Goal: Book appointment/travel/reservation

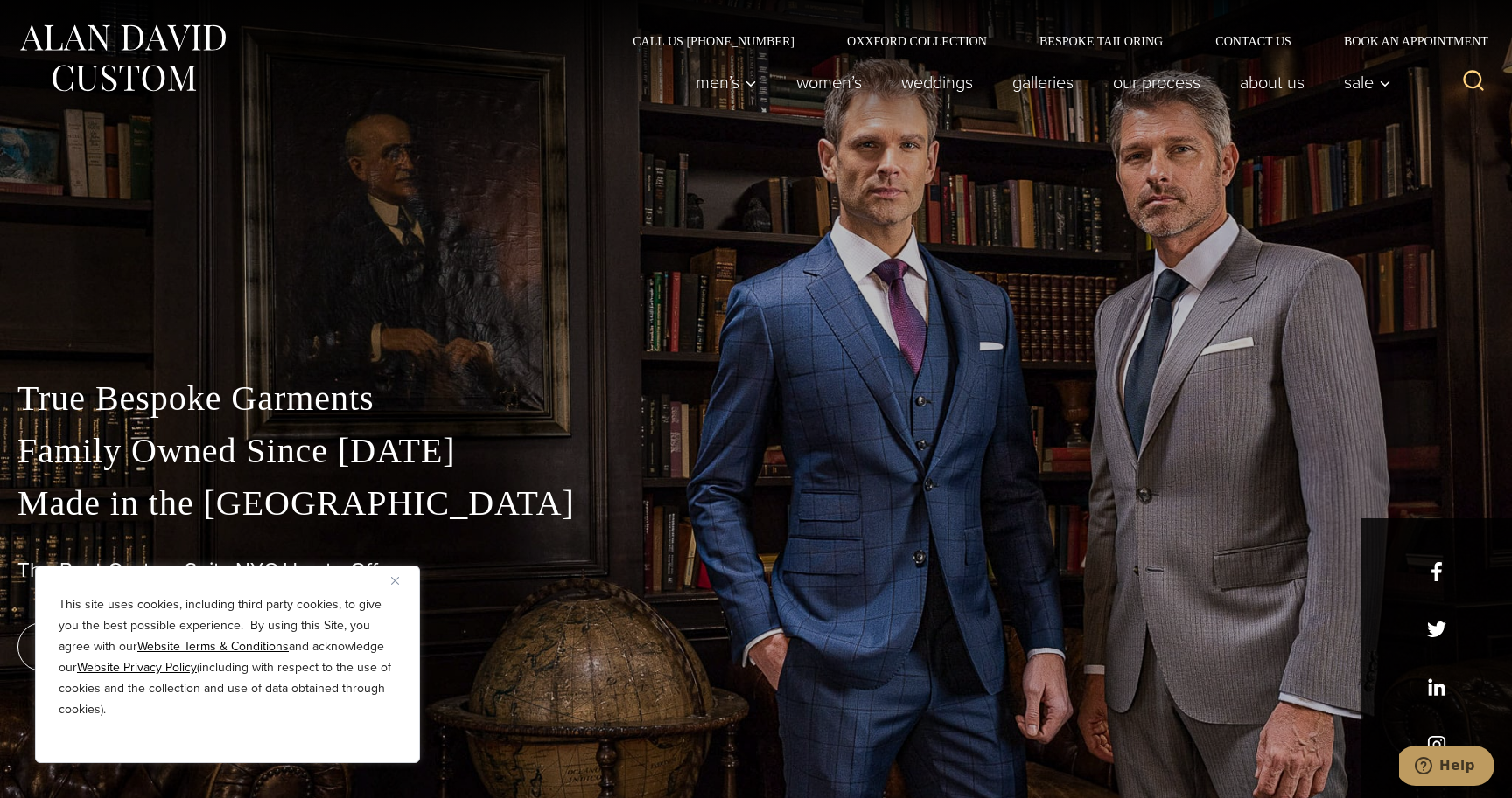
click at [397, 577] on img "Close" at bounding box center [395, 580] width 8 height 8
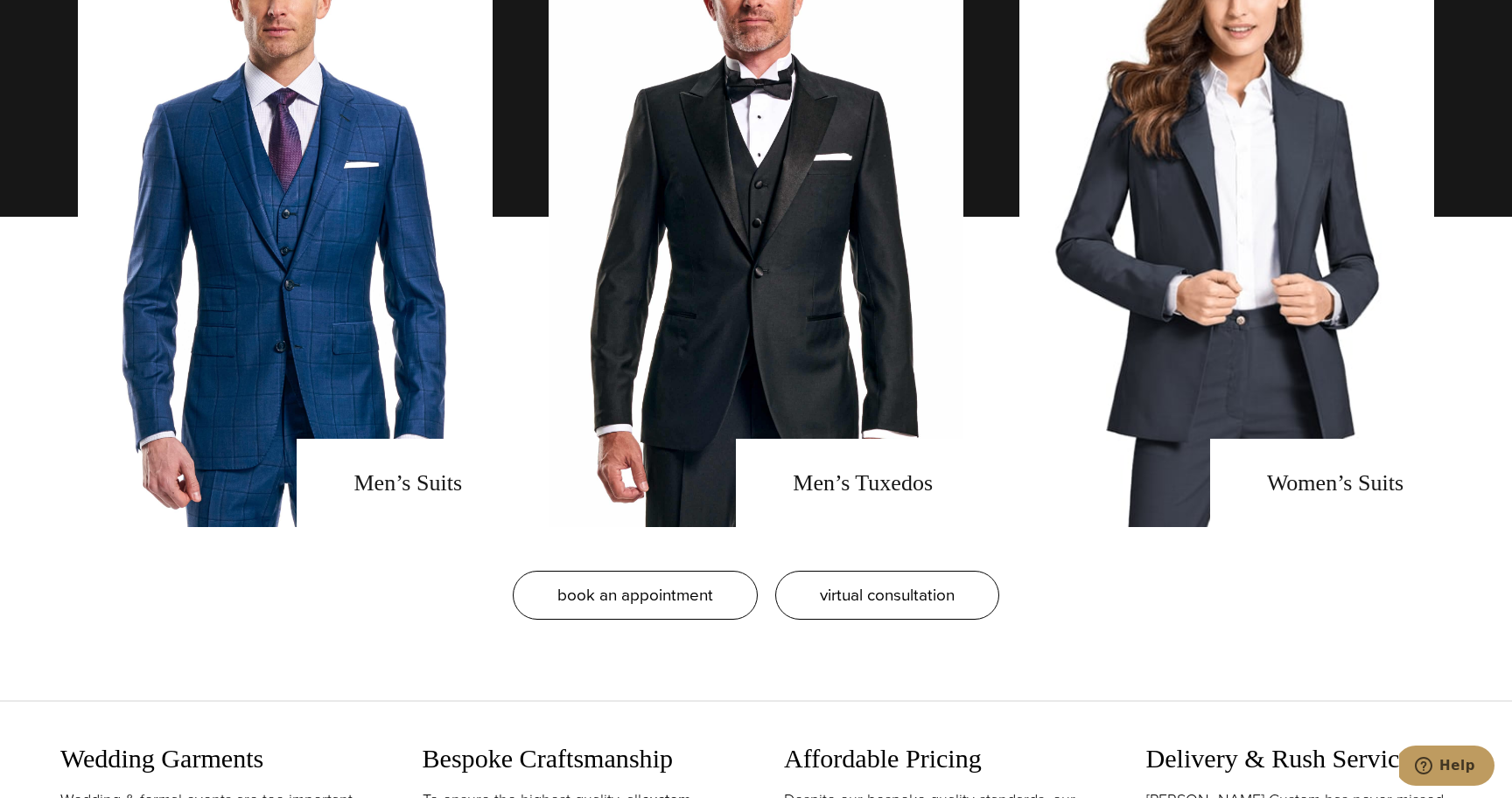
scroll to position [1540, 0]
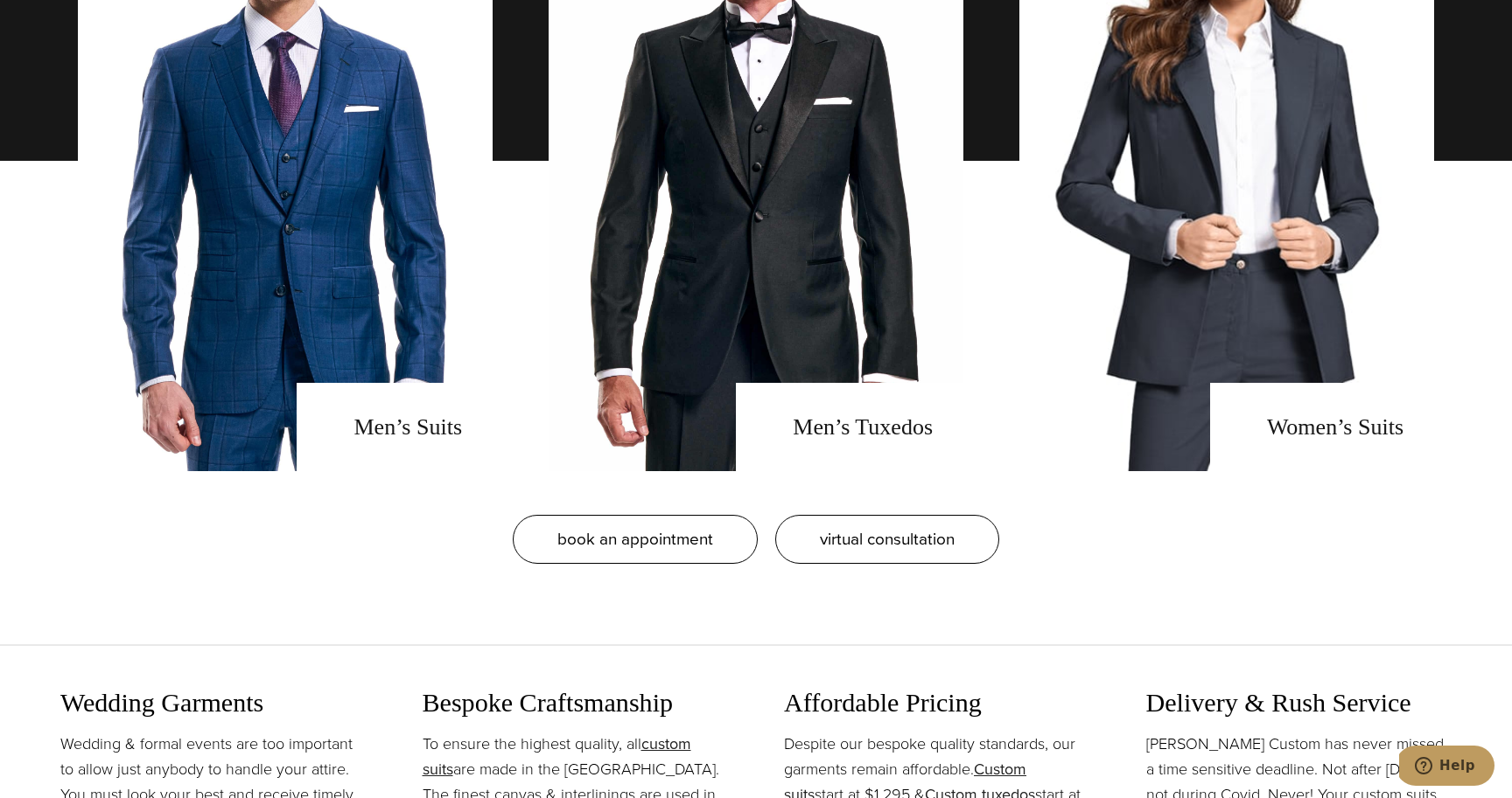
click at [28, 493] on div "book an appointment virtual consultation" at bounding box center [756, 539] width 1512 height 137
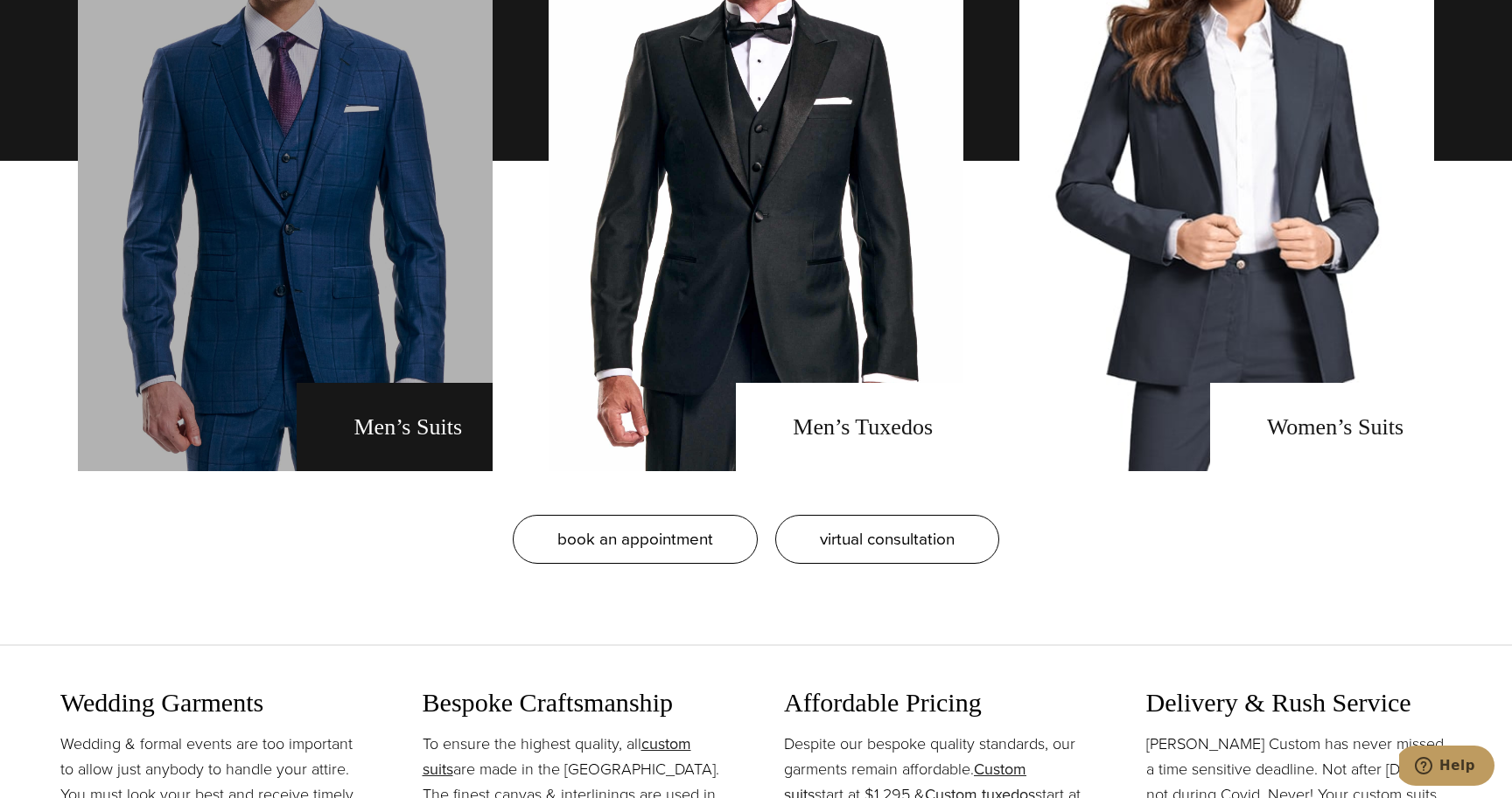
click at [257, 329] on link "men's suits" at bounding box center [285, 160] width 415 height 621
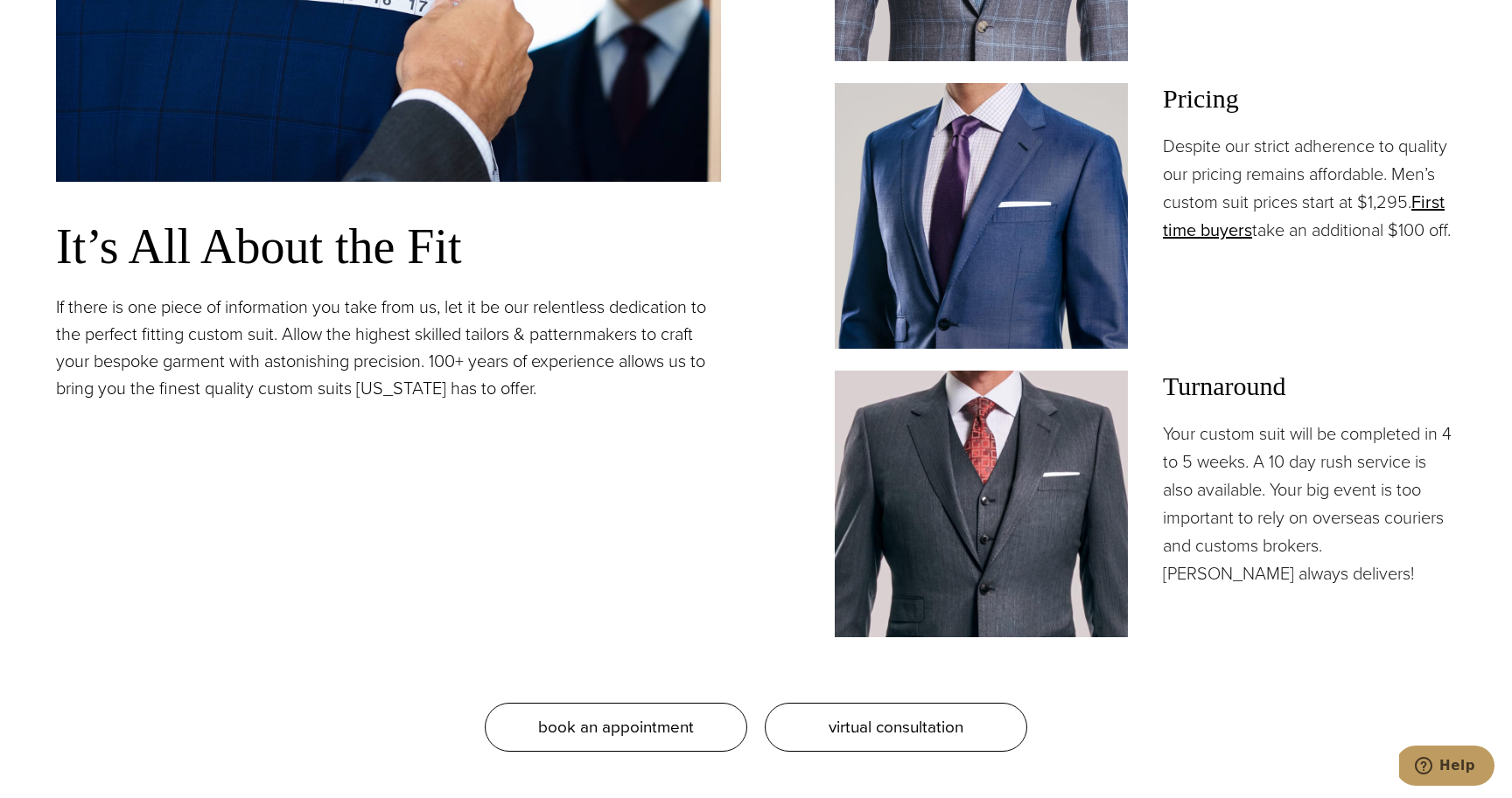
click at [229, 369] on p "If there is one piece of information you take from us, let it be our relentless…" at bounding box center [389, 348] width 665 height 108
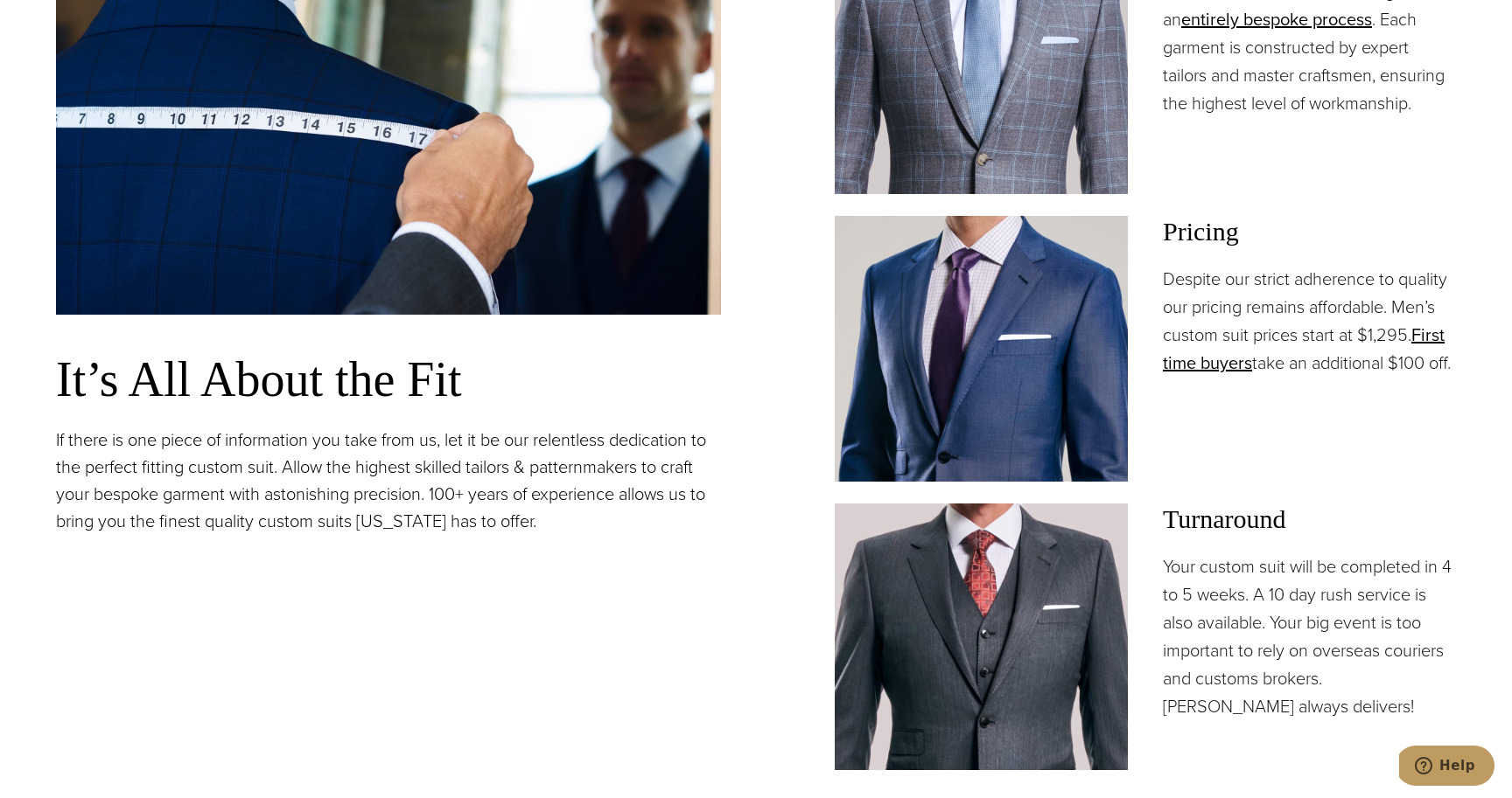
scroll to position [1551, 0]
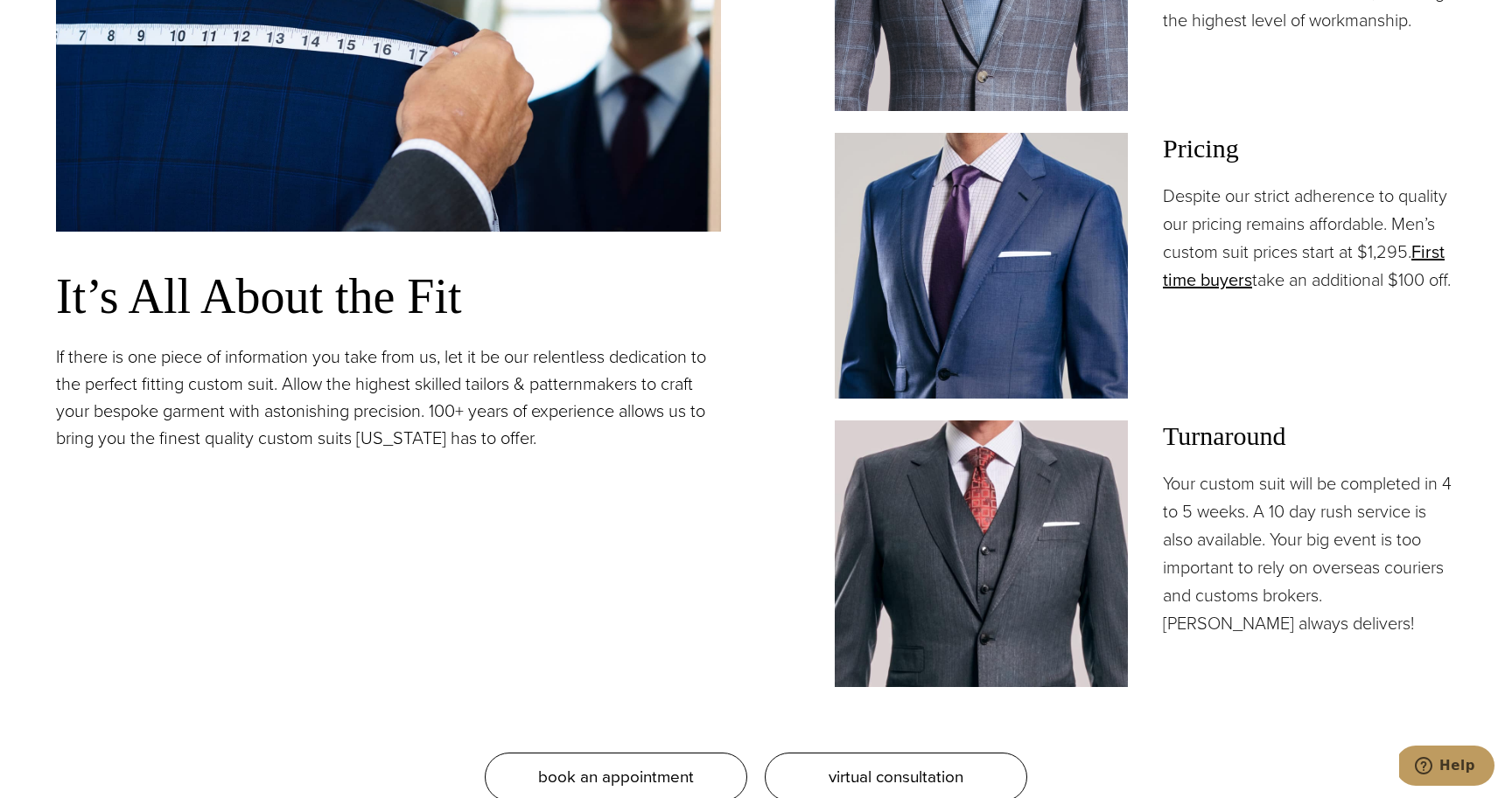
click at [1241, 514] on p "Your custom suit will be completed in 4 to 5 weeks. A 10 day rush service is al…" at bounding box center [1309, 553] width 293 height 168
click at [1397, 506] on p "Your custom suit will be completed in 4 to 5 weeks. A 10 day rush service is al…" at bounding box center [1309, 553] width 293 height 168
click at [1413, 391] on div "Pricing Despite our strict adherence to quality our pricing remains affordable.…" at bounding box center [1309, 266] width 293 height 266
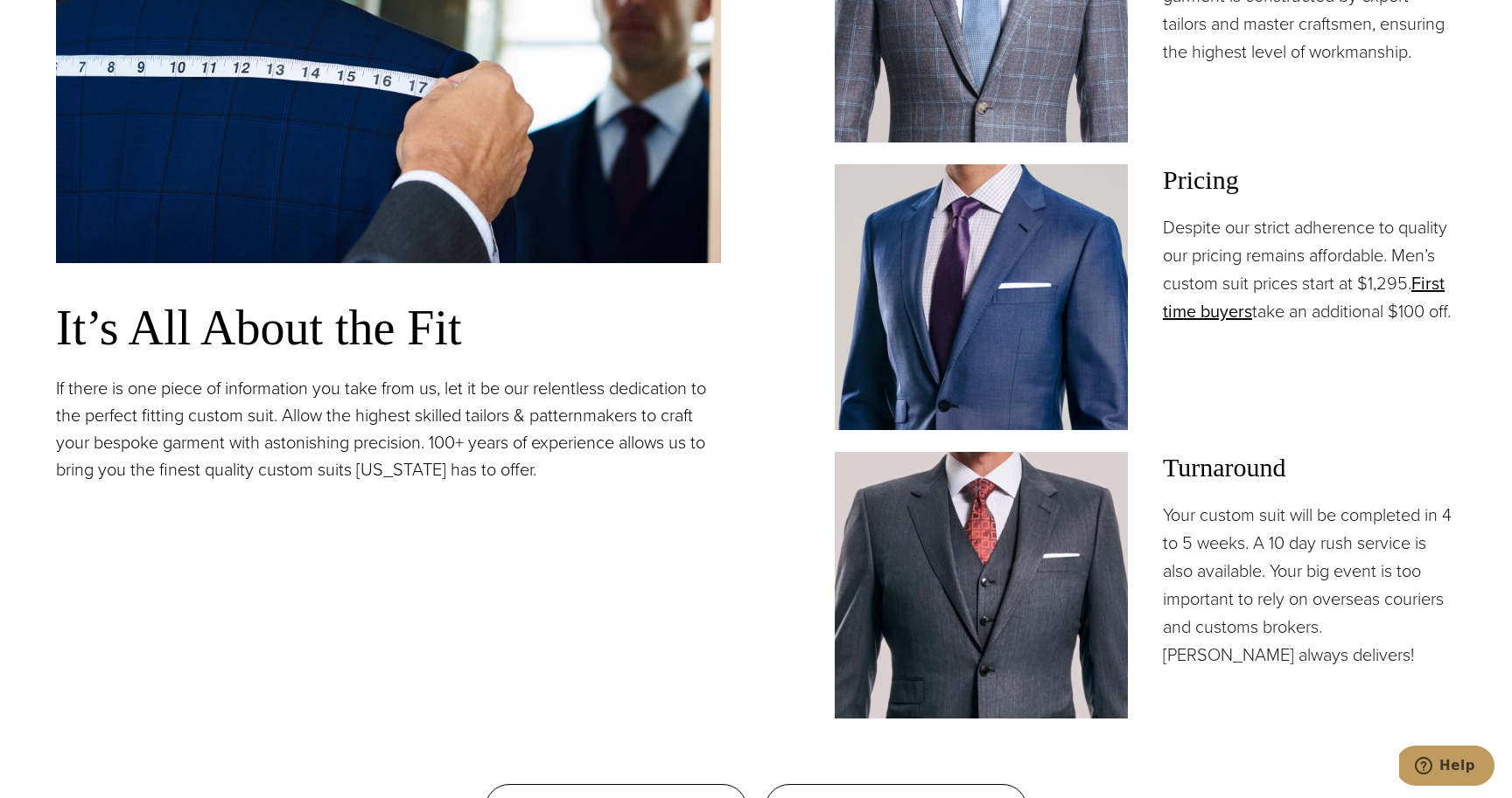
click at [1413, 391] on div "Pricing Despite our strict adherence to quality our pricing remains affordable.…" at bounding box center [1309, 298] width 293 height 266
click at [1338, 257] on p "Despite our strict adherence to quality our pricing remains affordable. Men’s c…" at bounding box center [1309, 269] width 293 height 112
click at [1325, 428] on div "Pricing Despite our strict adherence to quality our pricing remains affordable.…" at bounding box center [1309, 298] width 293 height 266
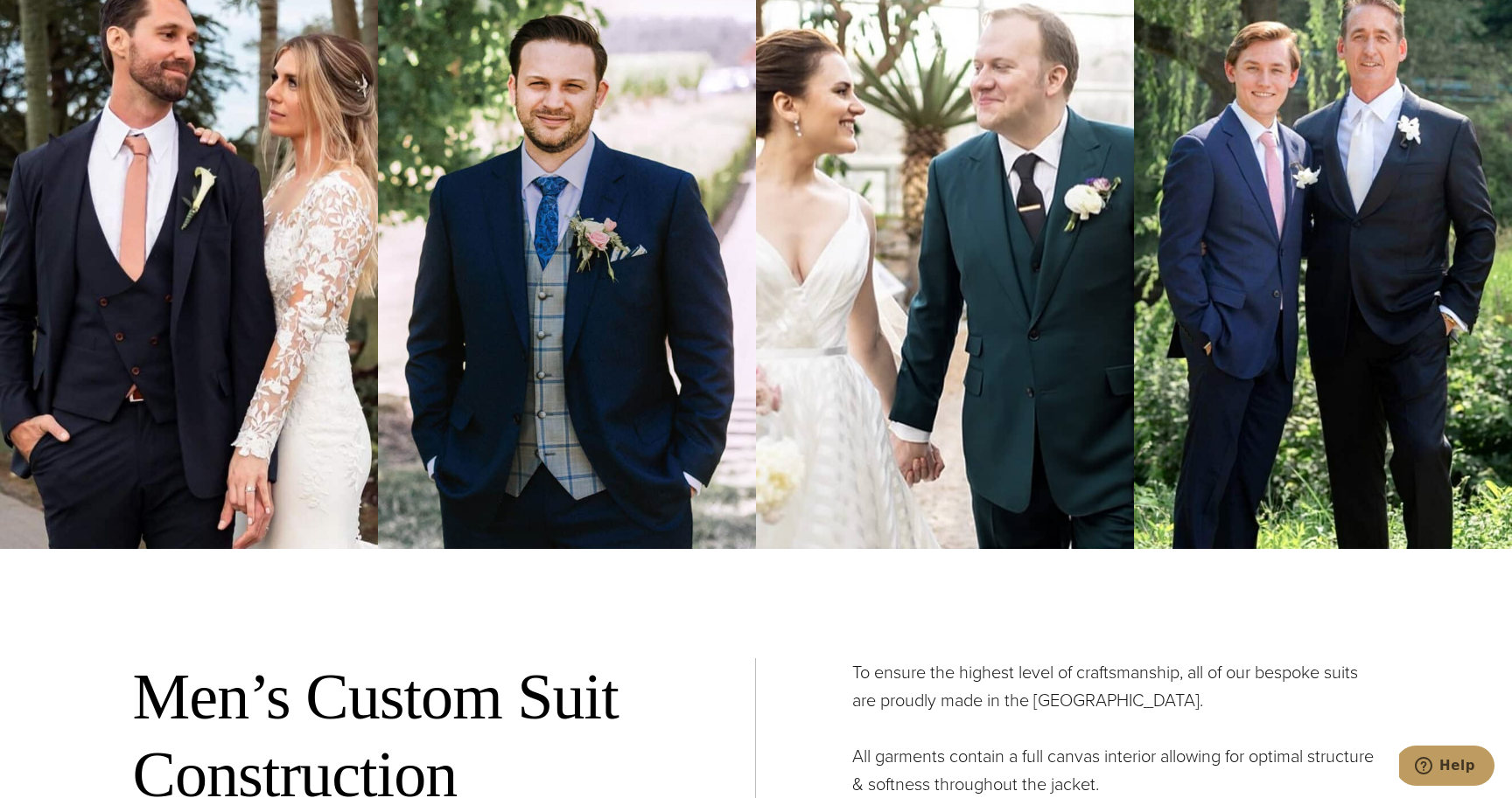
click at [890, 340] on img at bounding box center [945, 256] width 378 height 584
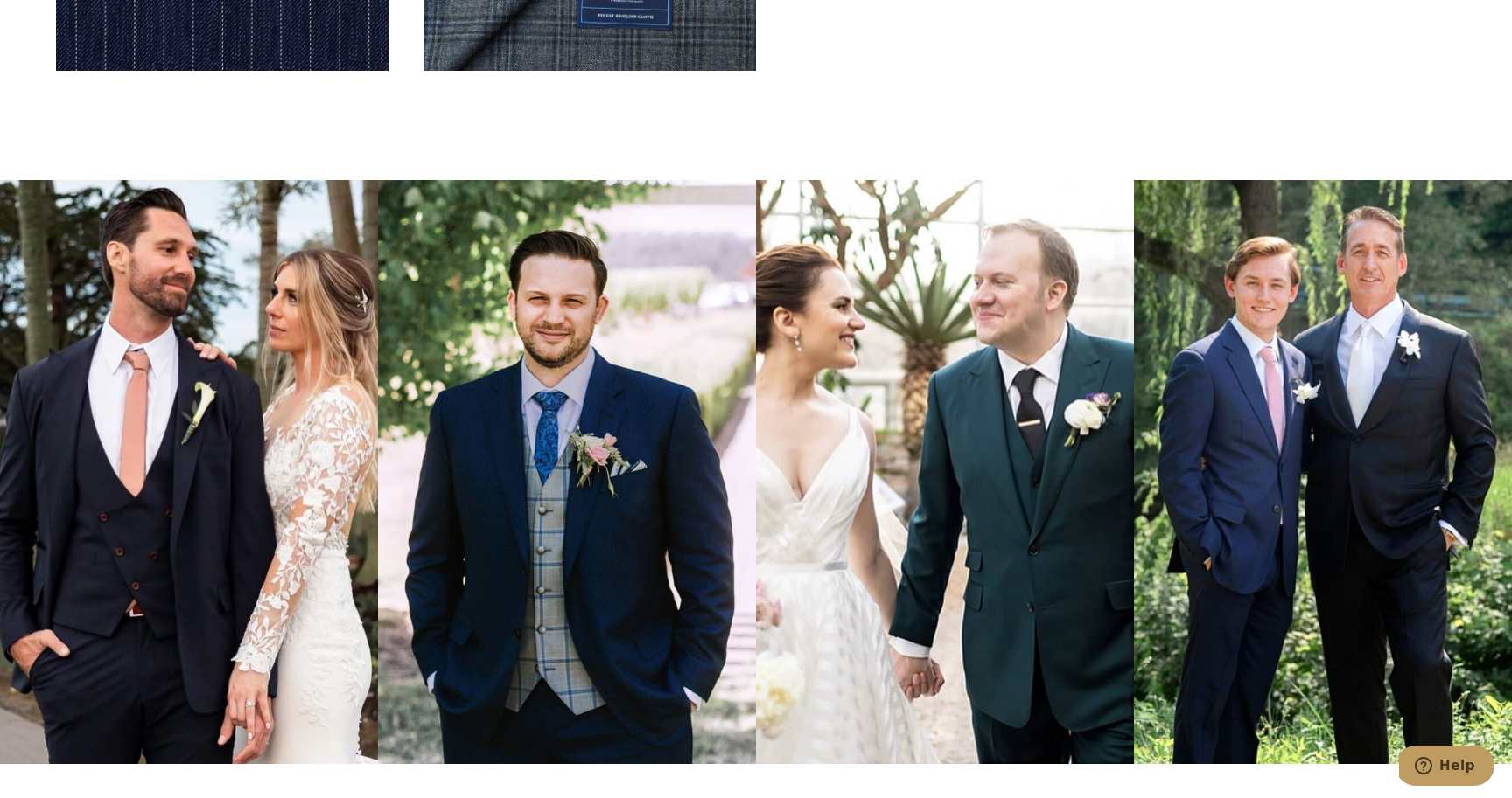
scroll to position [6132, 0]
